Goal: Contribute content: Add original content to the website for others to see

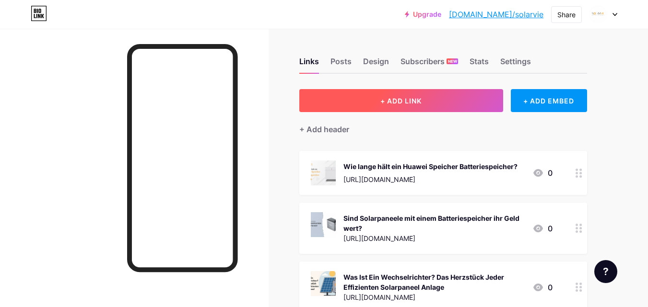
click at [403, 97] on span "+ ADD LINK" at bounding box center [400, 101] width 41 height 8
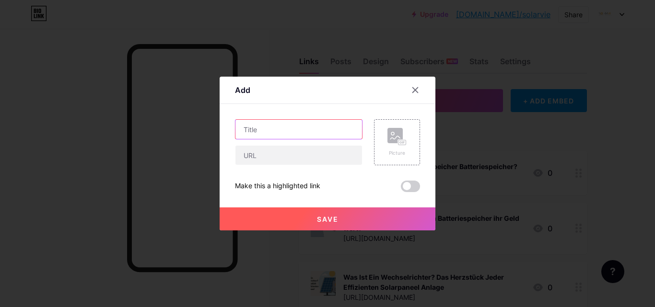
click at [279, 130] on input "text" at bounding box center [298, 129] width 127 height 19
click at [381, 136] on div "Picture" at bounding box center [397, 142] width 46 height 46
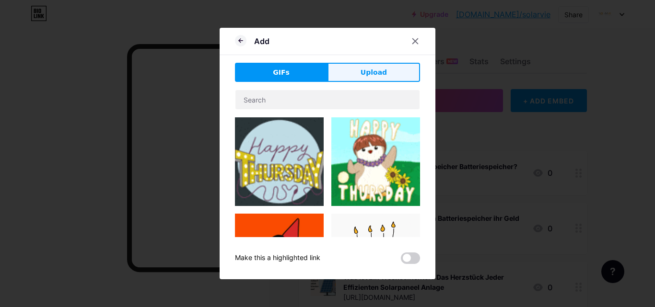
click at [361, 80] on button "Upload" at bounding box center [373, 72] width 93 height 19
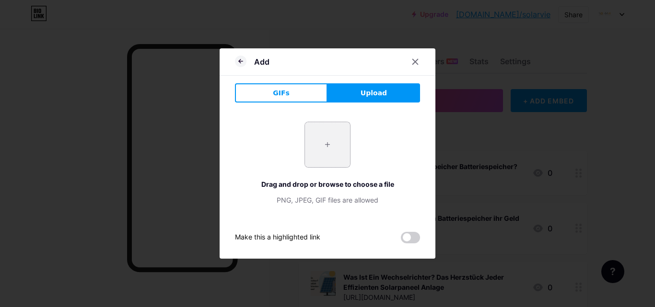
click at [337, 143] on input "file" at bounding box center [327, 144] width 45 height 45
type input "C:\fakepath\Was kostet ein 10 KW Batteriespeicher.jpg"
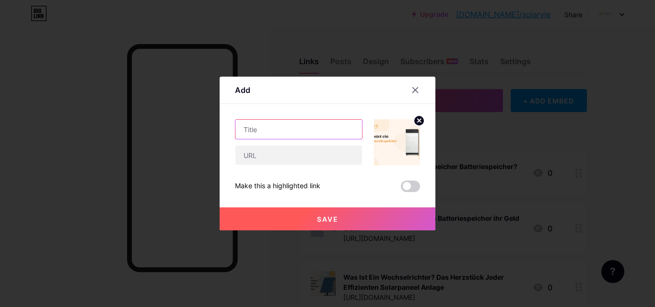
click at [317, 136] on input "text" at bounding box center [298, 129] width 127 height 19
paste input "Was kostet ein 10 KW Batteriespeicher?"
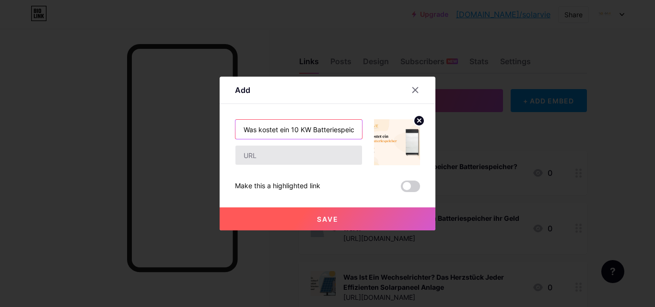
scroll to position [0, 15]
type input "Was kostet ein 10 KW Batteriespeicher?"
click at [292, 171] on div "Was kostet ein 10 KW Batteriespeicher? Make this a highlighted link Save" at bounding box center [327, 155] width 185 height 73
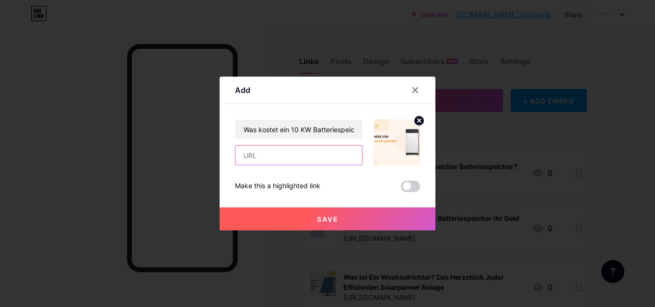
click at [304, 159] on input "text" at bounding box center [298, 155] width 127 height 19
paste input "[URL][DOMAIN_NAME]"
type input "[URL][DOMAIN_NAME]"
click at [334, 220] on span "Save" at bounding box center [328, 219] width 22 height 8
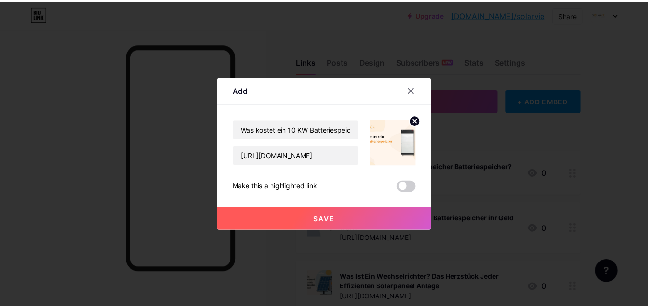
scroll to position [0, 0]
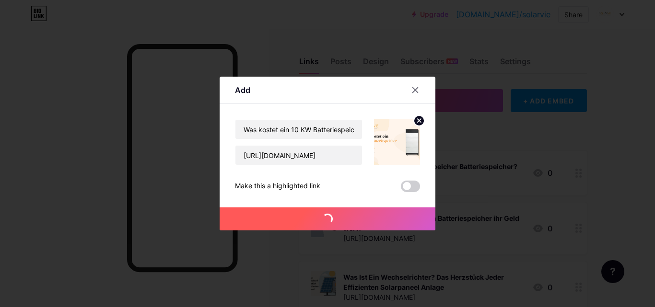
click at [408, 187] on span at bounding box center [410, 187] width 19 height 12
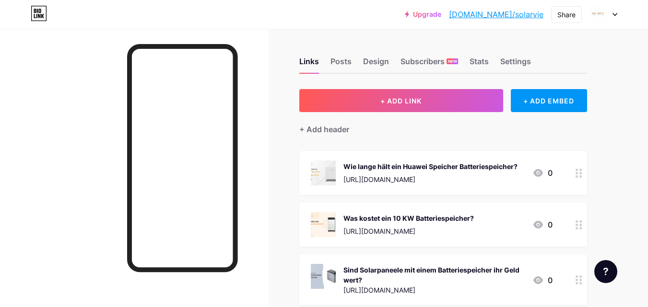
click at [447, 222] on div "Was kostet ein 10 KW Batteriespeicher?" at bounding box center [408, 218] width 130 height 10
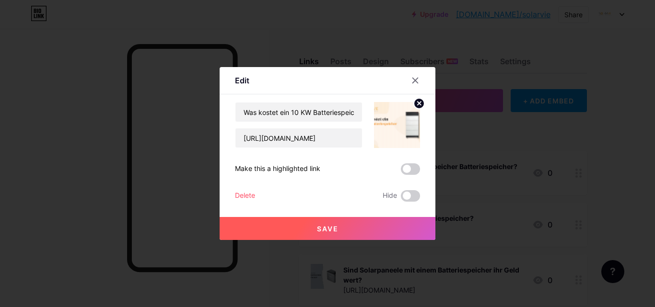
click at [408, 173] on span at bounding box center [410, 169] width 19 height 12
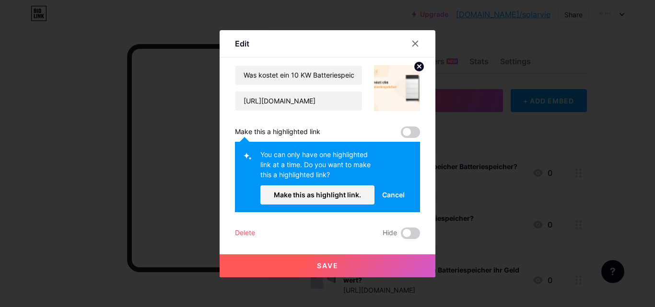
click at [401, 195] on button "Cancel" at bounding box center [393, 195] width 38 height 19
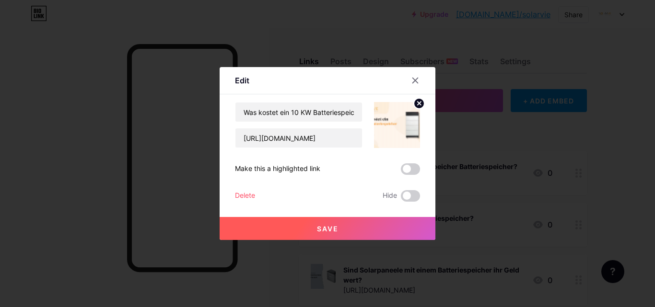
click at [408, 169] on span at bounding box center [410, 169] width 19 height 12
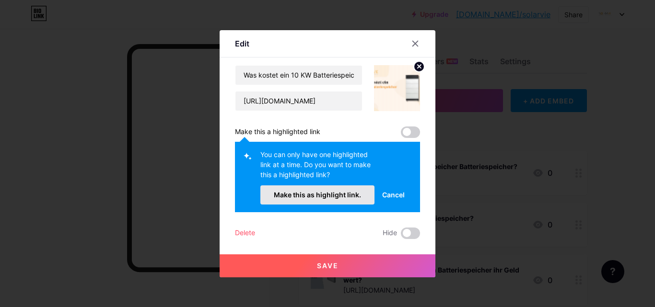
click at [351, 196] on span "Make this as highlight link." at bounding box center [317, 195] width 87 height 8
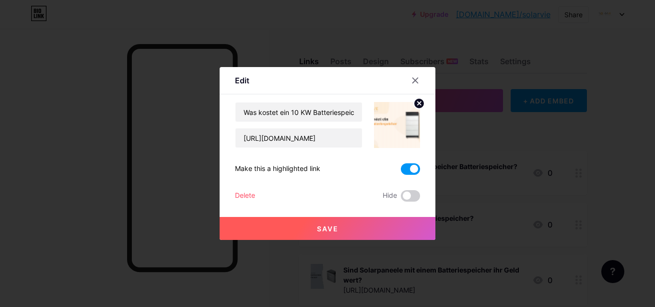
click at [342, 230] on button "Save" at bounding box center [328, 228] width 216 height 23
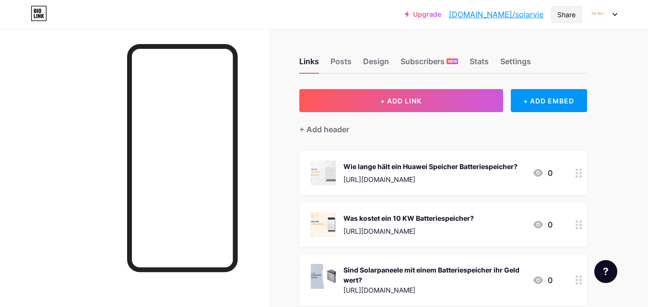
click at [569, 12] on div "Share" at bounding box center [566, 15] width 18 height 10
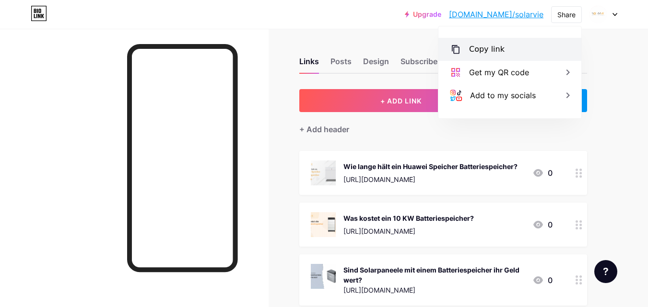
click at [526, 50] on div "Copy link" at bounding box center [509, 49] width 143 height 23
